Goal: Task Accomplishment & Management: Use online tool/utility

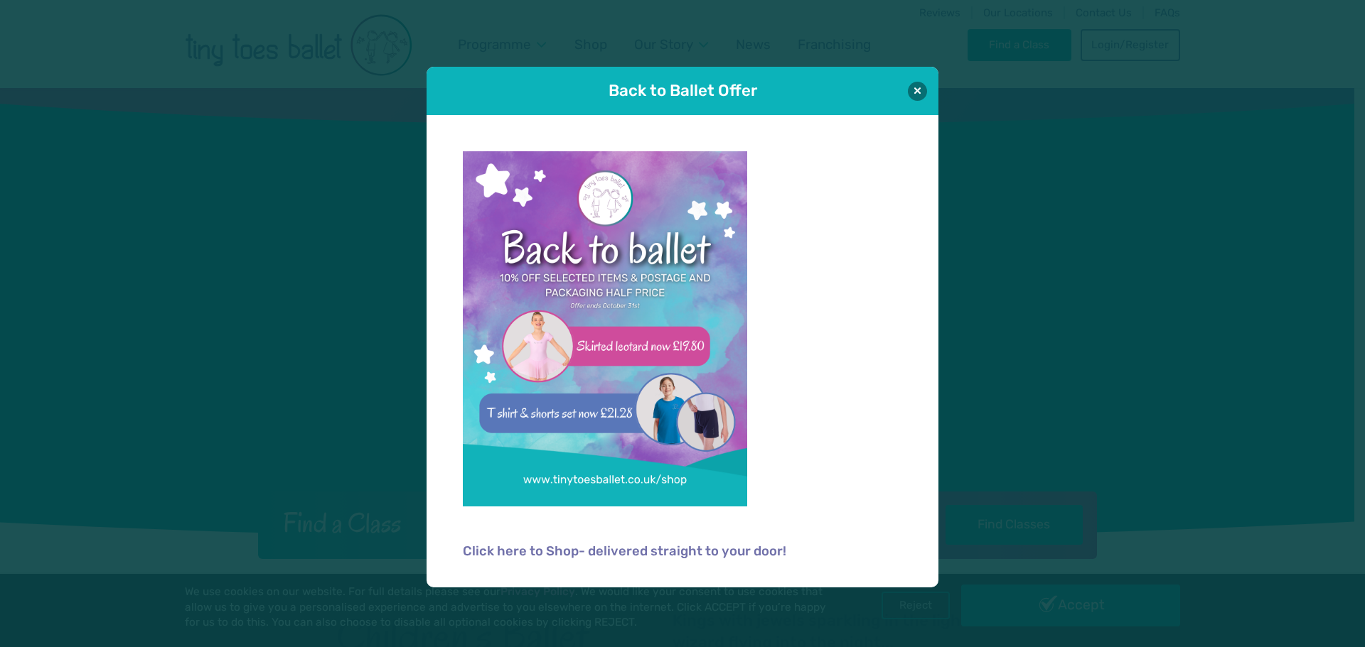
click at [918, 95] on button at bounding box center [917, 91] width 19 height 19
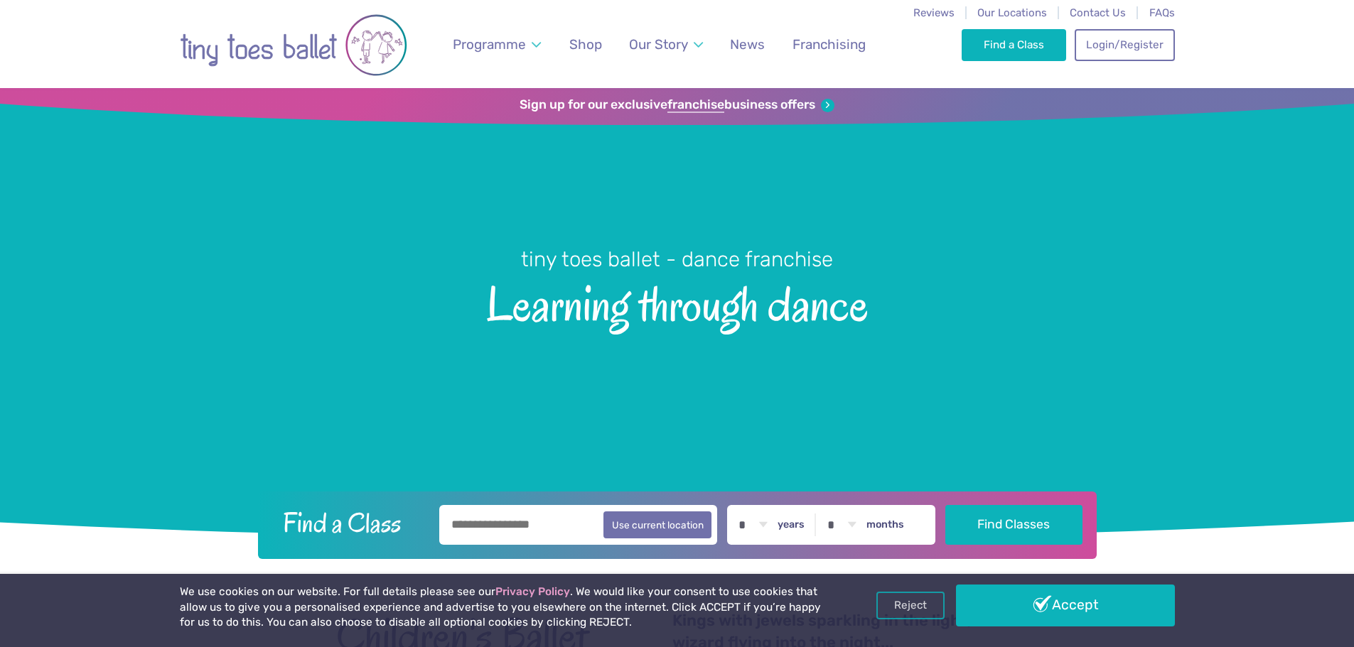
click at [498, 530] on input "text" at bounding box center [578, 525] width 279 height 40
type input "********"
click at [775, 527] on select "* * * * * * * * * * ** ** **" at bounding box center [753, 525] width 44 height 40
select select "*"
click at [741, 505] on select "* * * * * * * * * * ** ** **" at bounding box center [753, 525] width 44 height 40
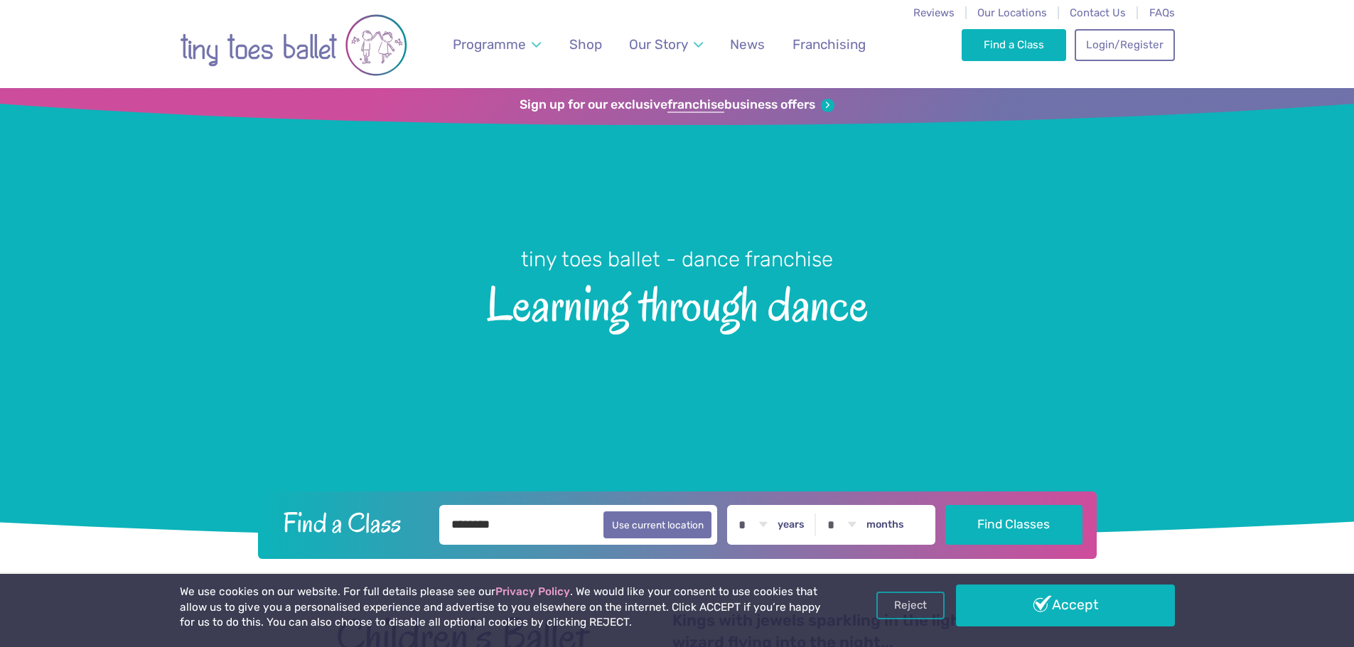
click at [987, 520] on button "Find Classes" at bounding box center [1013, 525] width 137 height 40
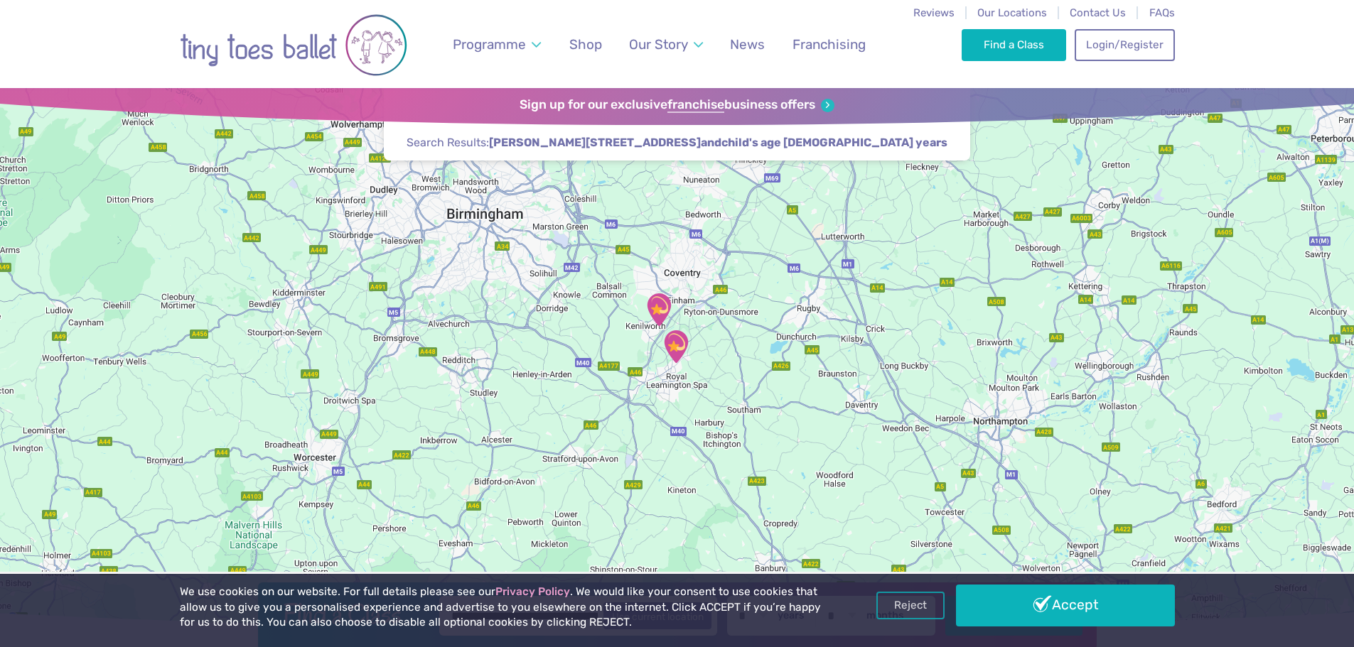
click at [675, 345] on img "Lillington Social Club" at bounding box center [675, 346] width 47 height 47
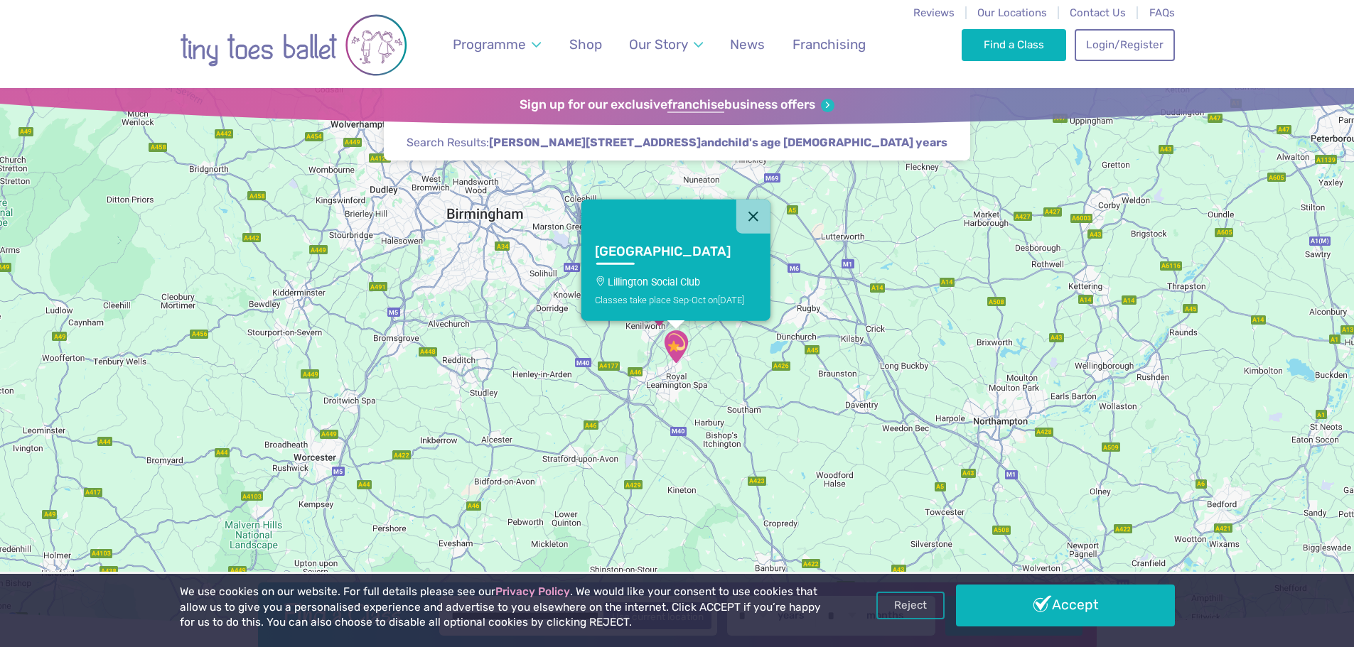
click at [1058, 608] on link "Accept" at bounding box center [1065, 605] width 219 height 41
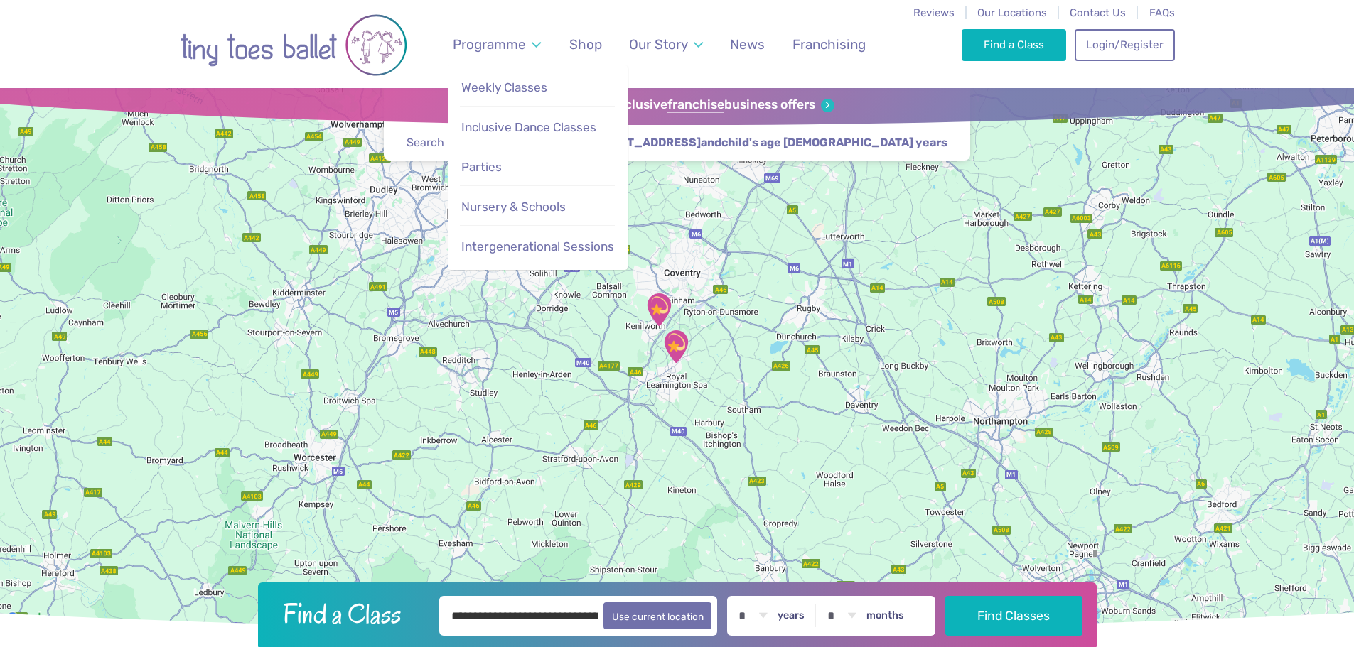
click at [495, 92] on span "Weekly Classes" at bounding box center [504, 87] width 86 height 14
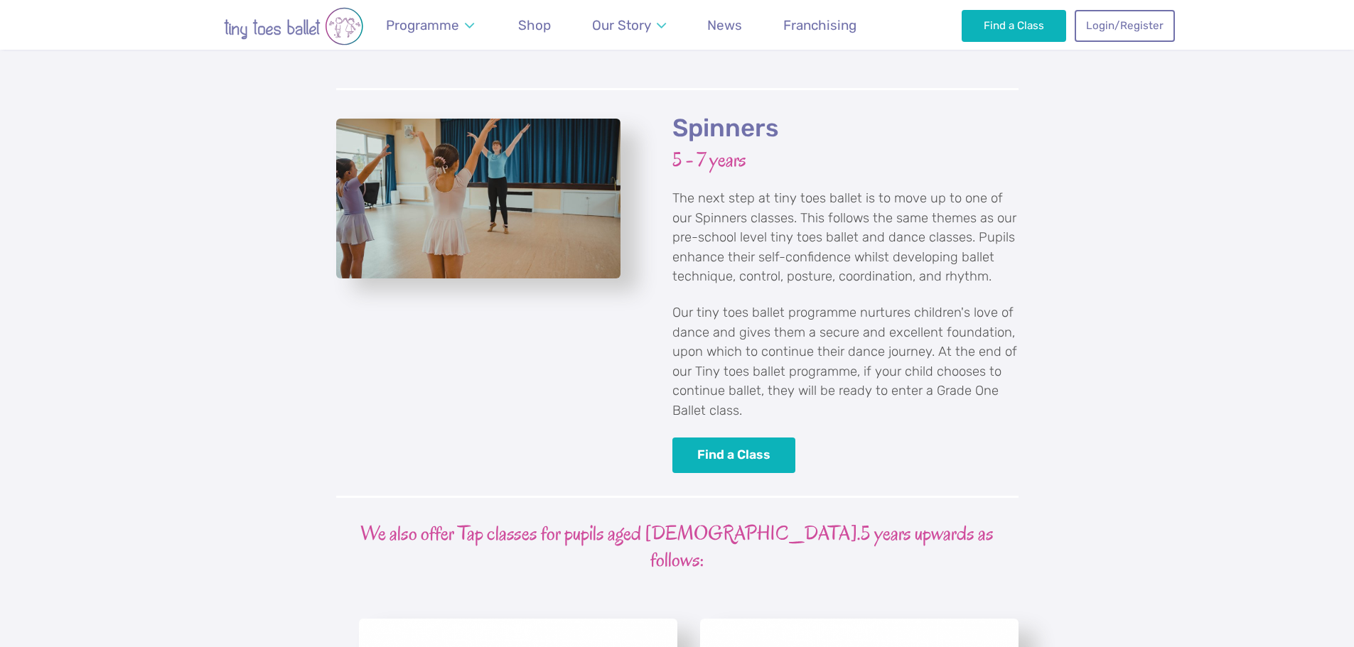
scroll to position [3198, 0]
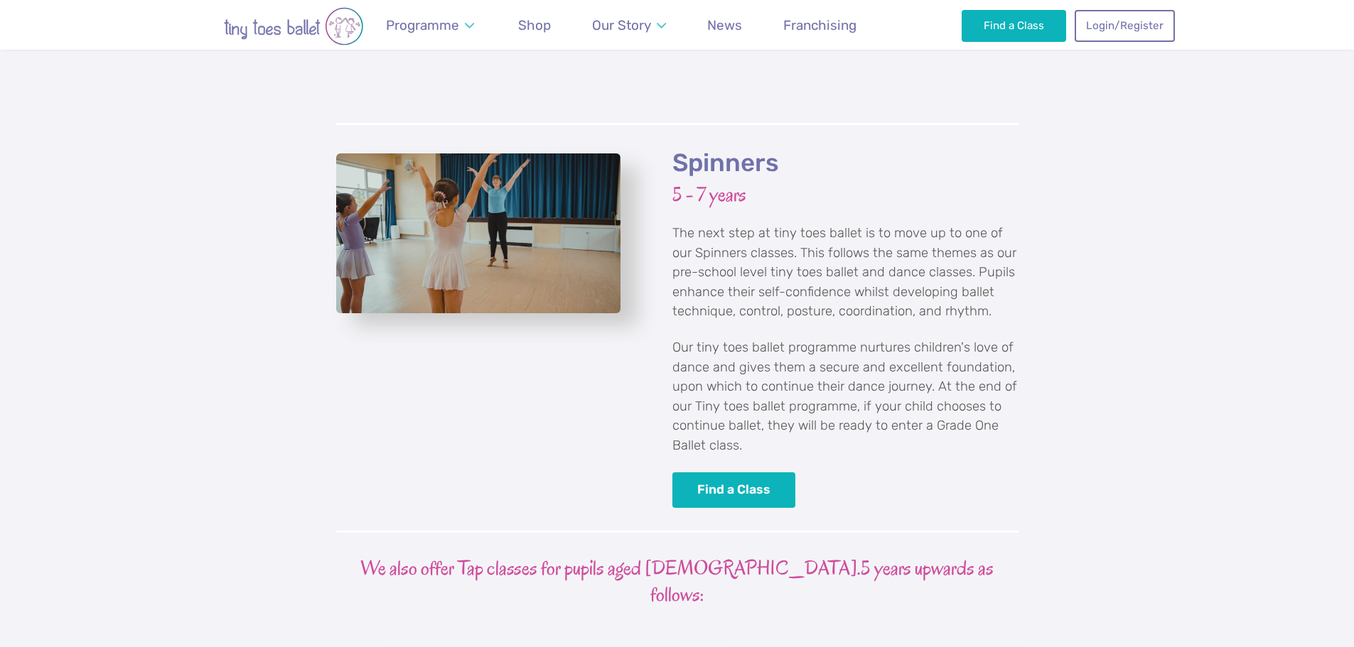
click at [744, 473] on link "Find a Class" at bounding box center [734, 491] width 124 height 36
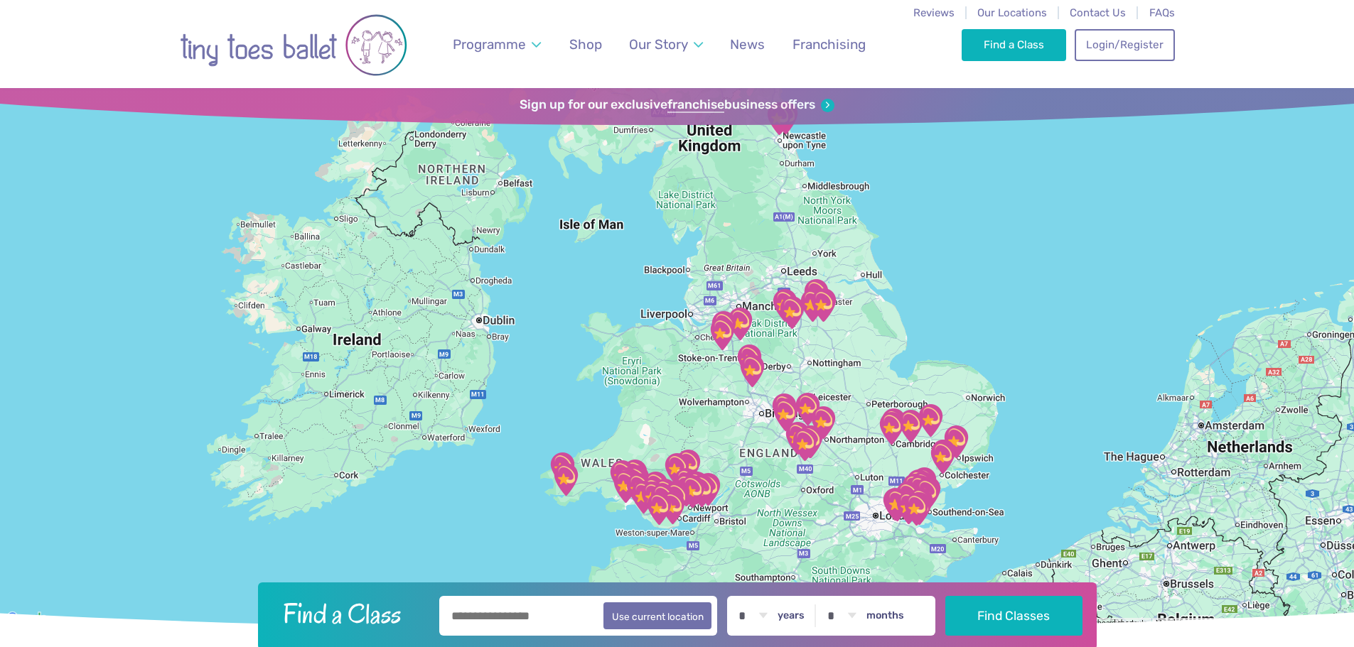
click at [547, 621] on input "text" at bounding box center [578, 616] width 279 height 40
click at [674, 625] on button "Use current location" at bounding box center [657, 616] width 109 height 27
type input "**********"
click at [668, 623] on button "Use current location" at bounding box center [657, 616] width 109 height 27
click at [989, 615] on button "Find Classes" at bounding box center [1013, 616] width 137 height 40
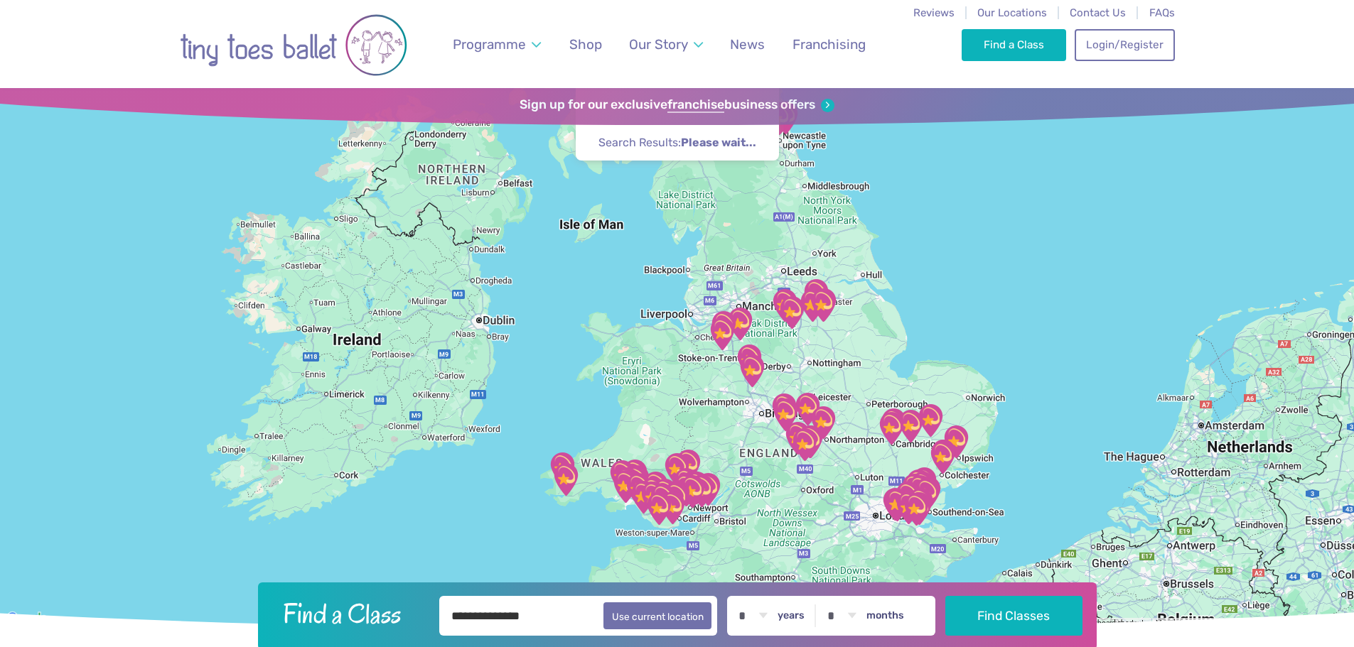
click at [796, 453] on img "Newbottle & Charlton CofE school" at bounding box center [804, 444] width 47 height 47
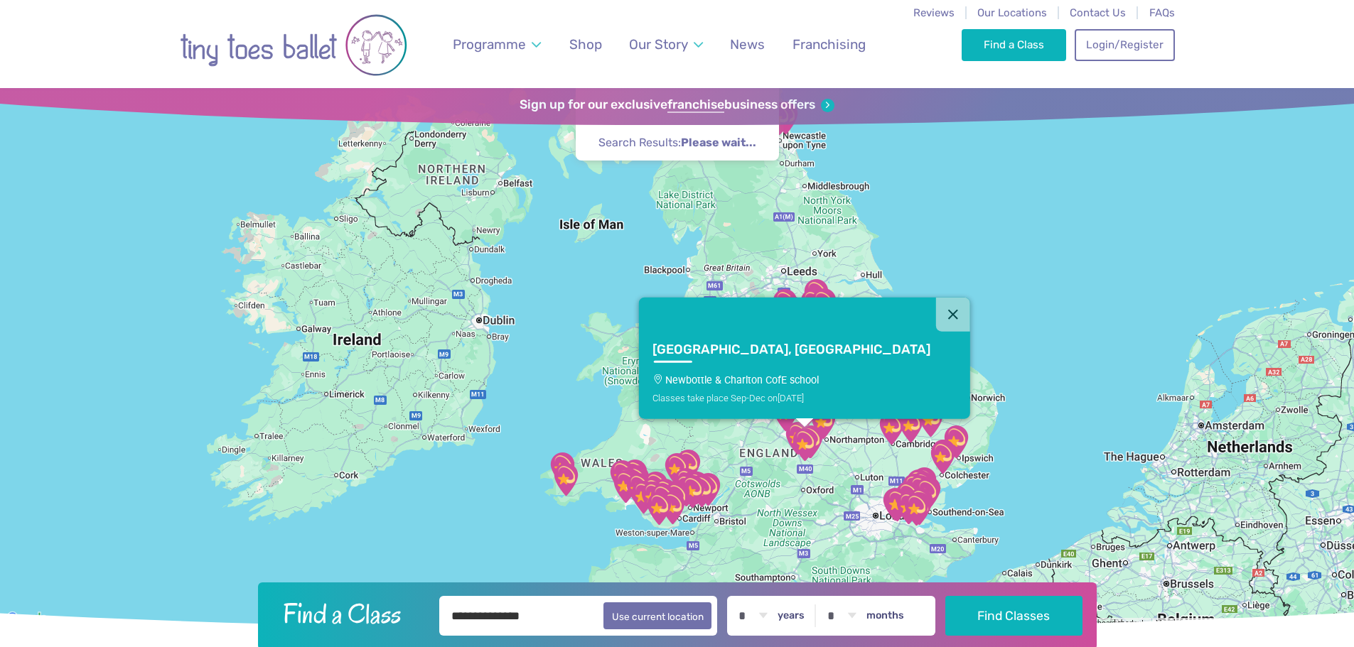
click at [823, 419] on img "The Radstone Primary School" at bounding box center [810, 442] width 47 height 47
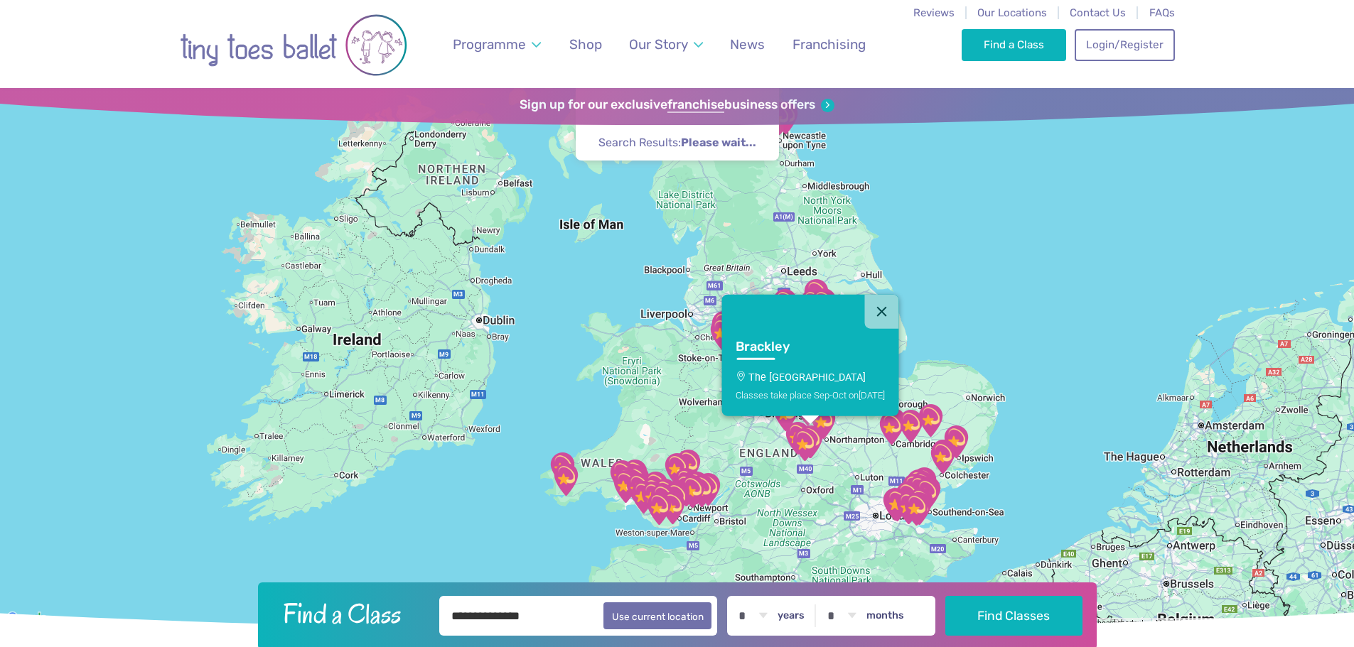
click at [785, 427] on img "Newbottle & Charlton CofE school" at bounding box center [804, 444] width 47 height 47
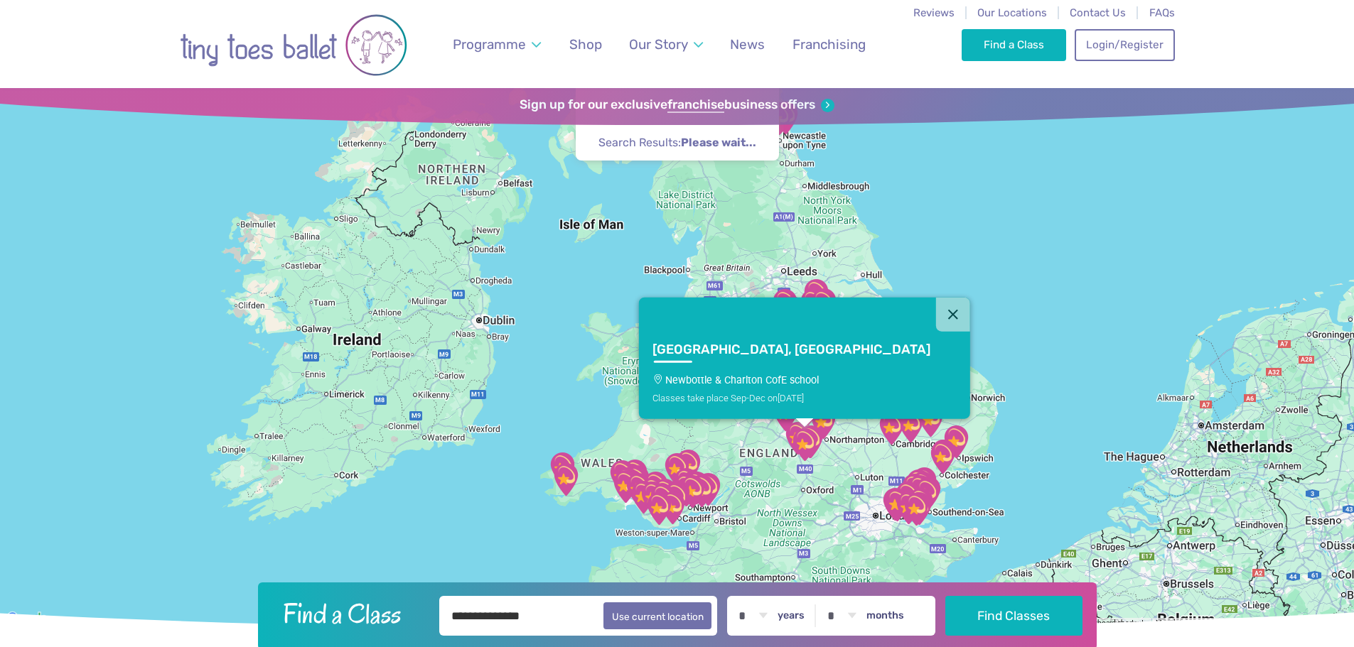
click at [936, 316] on button "Close" at bounding box center [953, 315] width 34 height 34
